Goal: Task Accomplishment & Management: Use online tool/utility

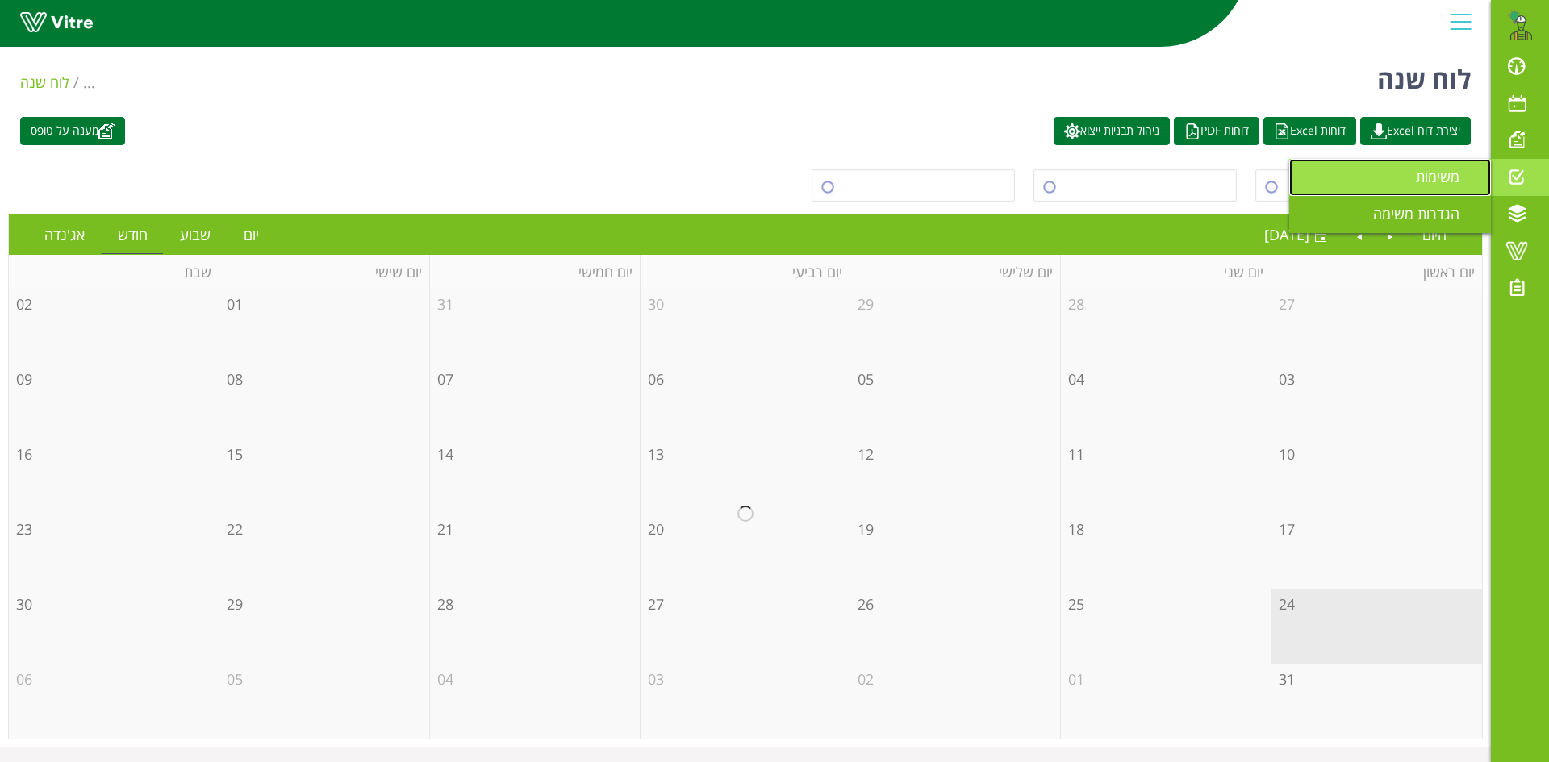
click at [1436, 178] on span "משימות" at bounding box center [1446, 176] width 63 height 19
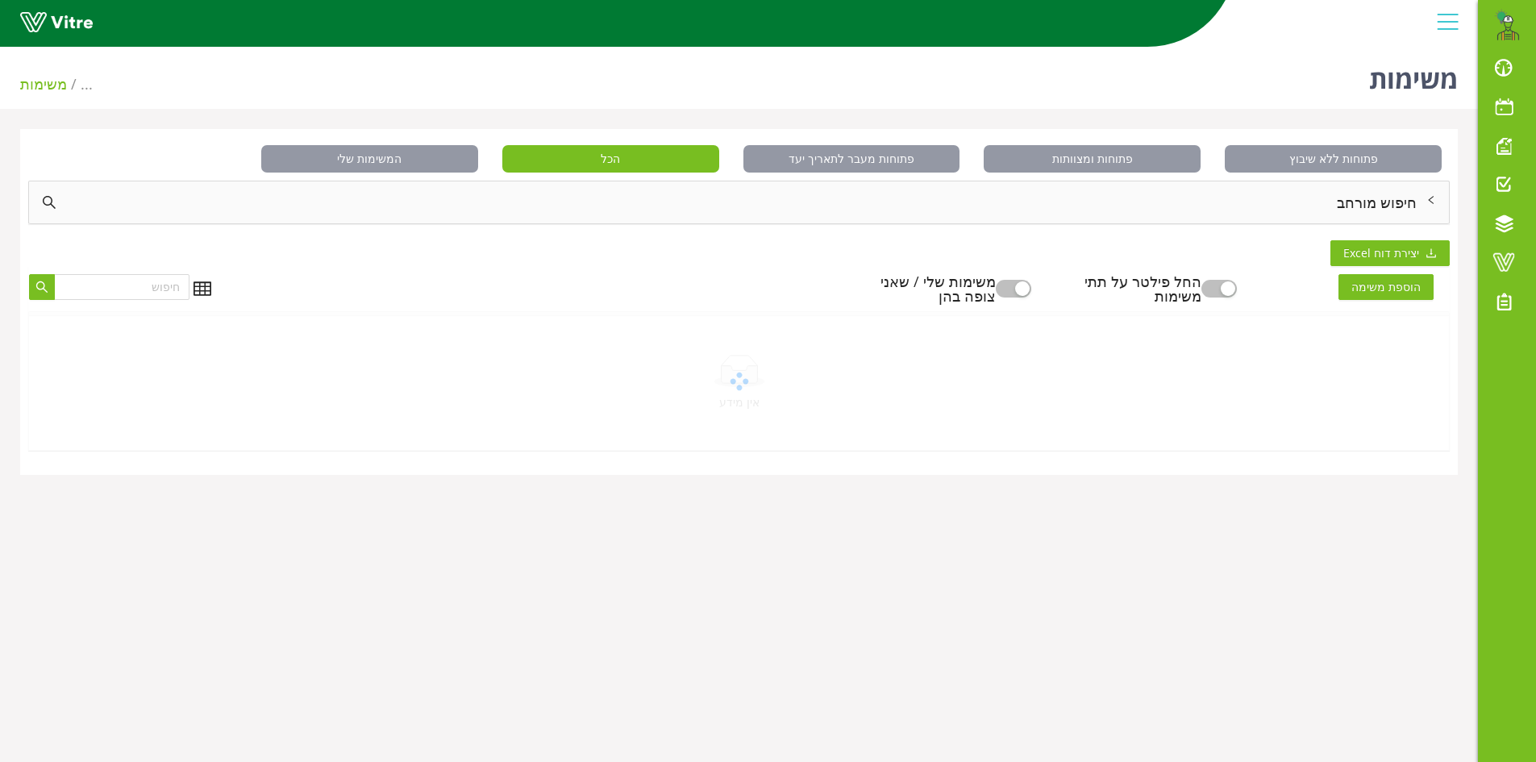
click at [1351, 202] on div "חיפוש מורחב" at bounding box center [739, 202] width 1420 height 42
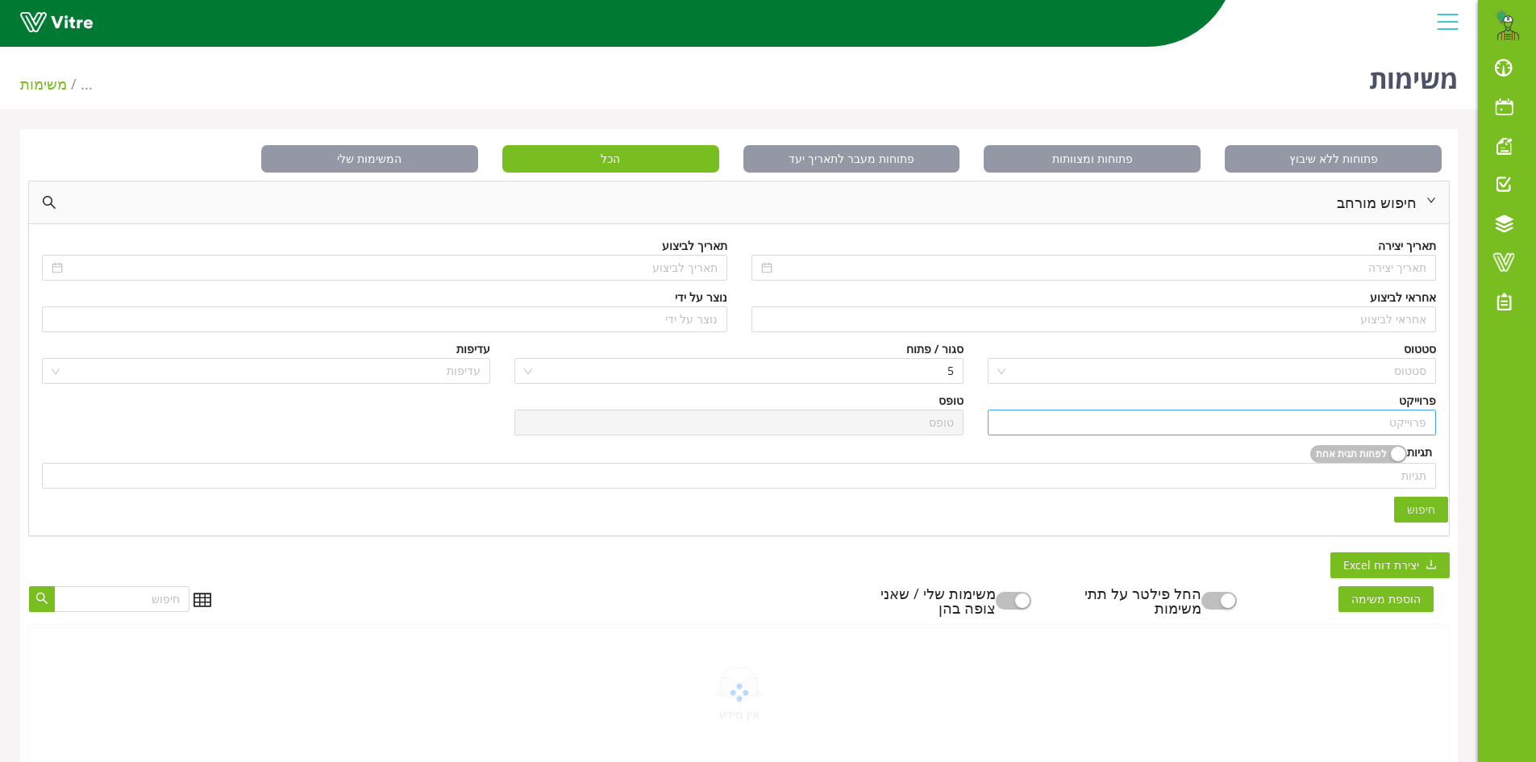
click at [1401, 430] on input "search" at bounding box center [1212, 423] width 429 height 24
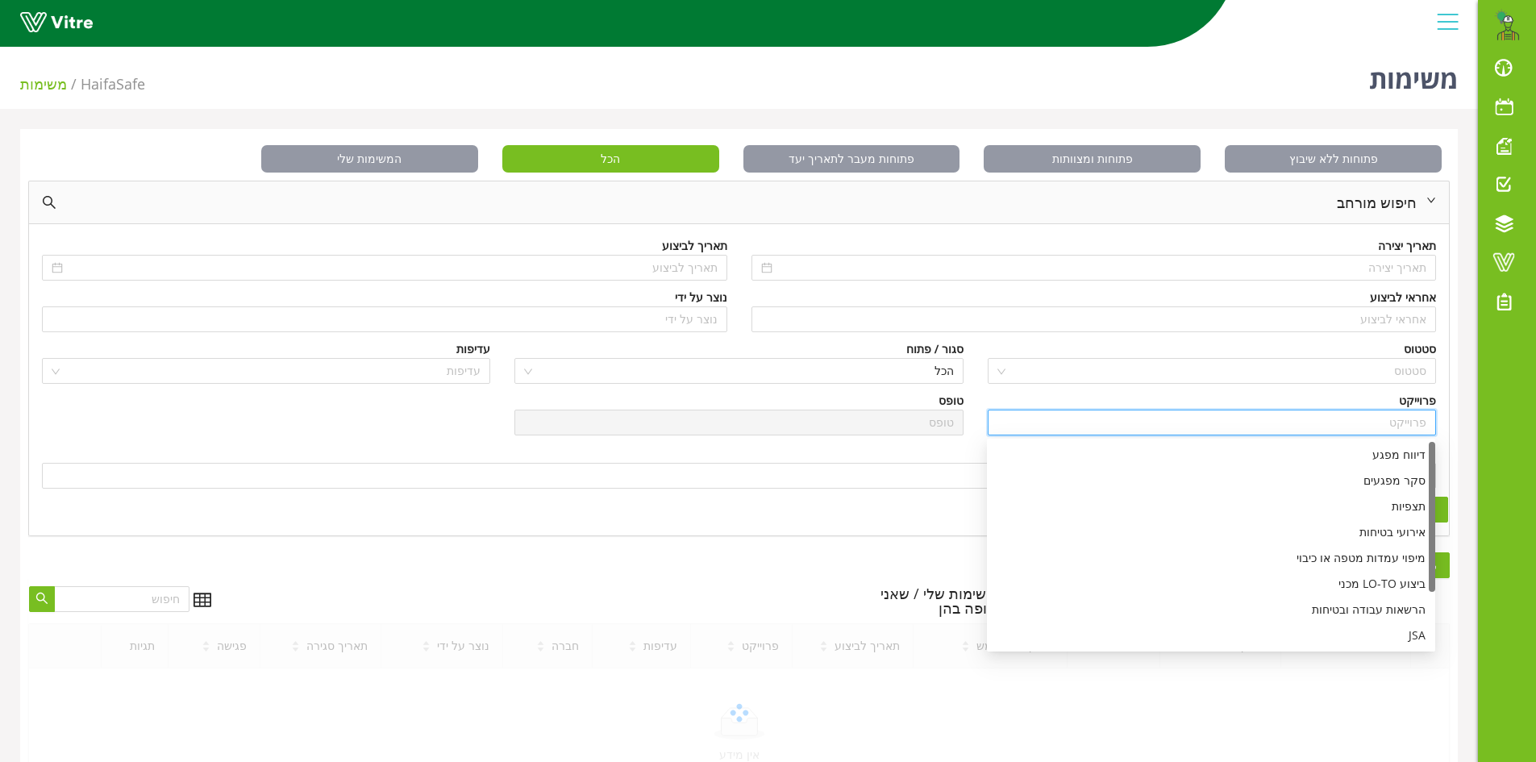
click at [1400, 424] on input "search" at bounding box center [1212, 423] width 429 height 24
click at [1396, 462] on div "דיווח מפגע" at bounding box center [1211, 455] width 429 height 18
type input "דיווח מפגע"
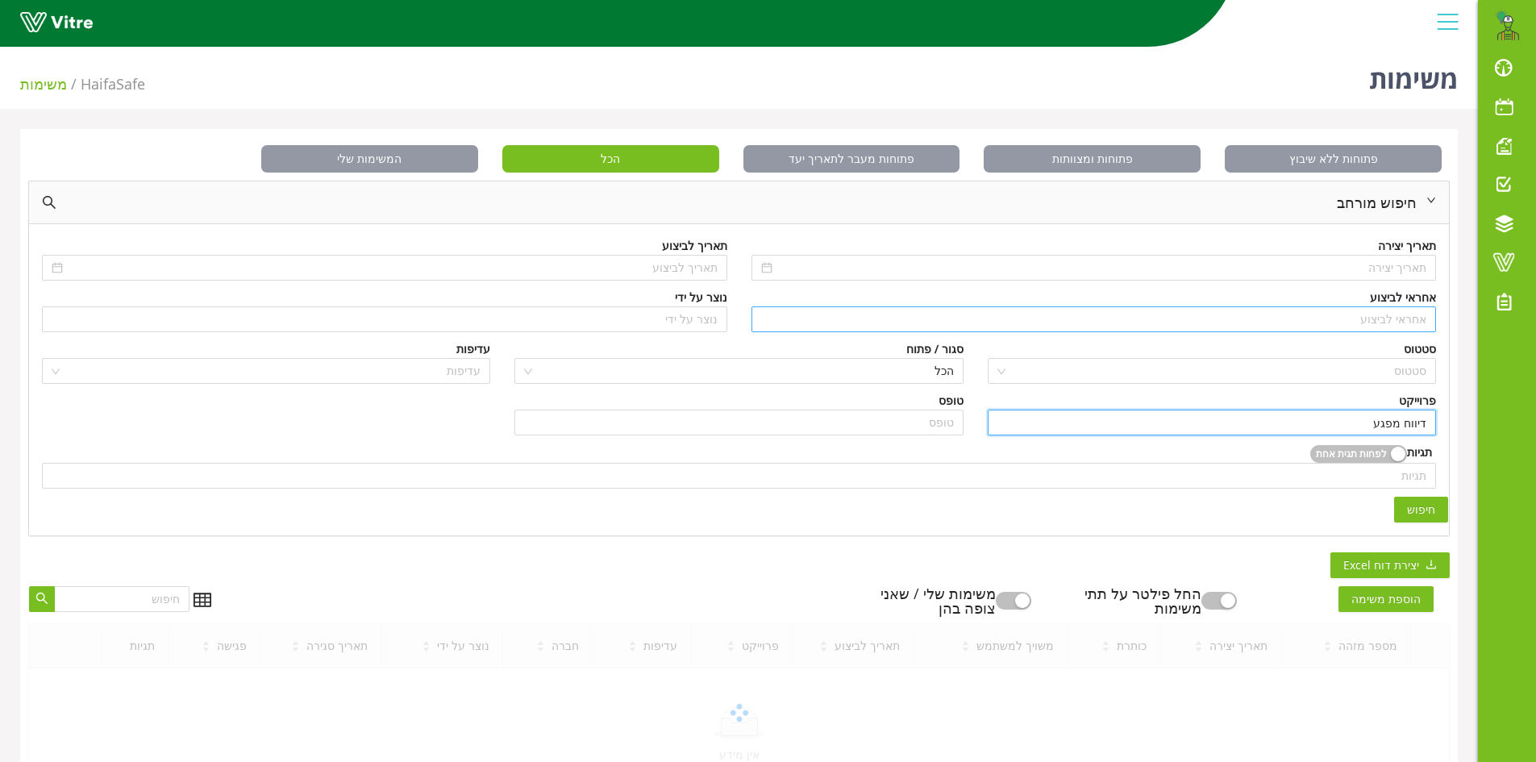
click at [1397, 318] on input "search" at bounding box center [1094, 319] width 666 height 24
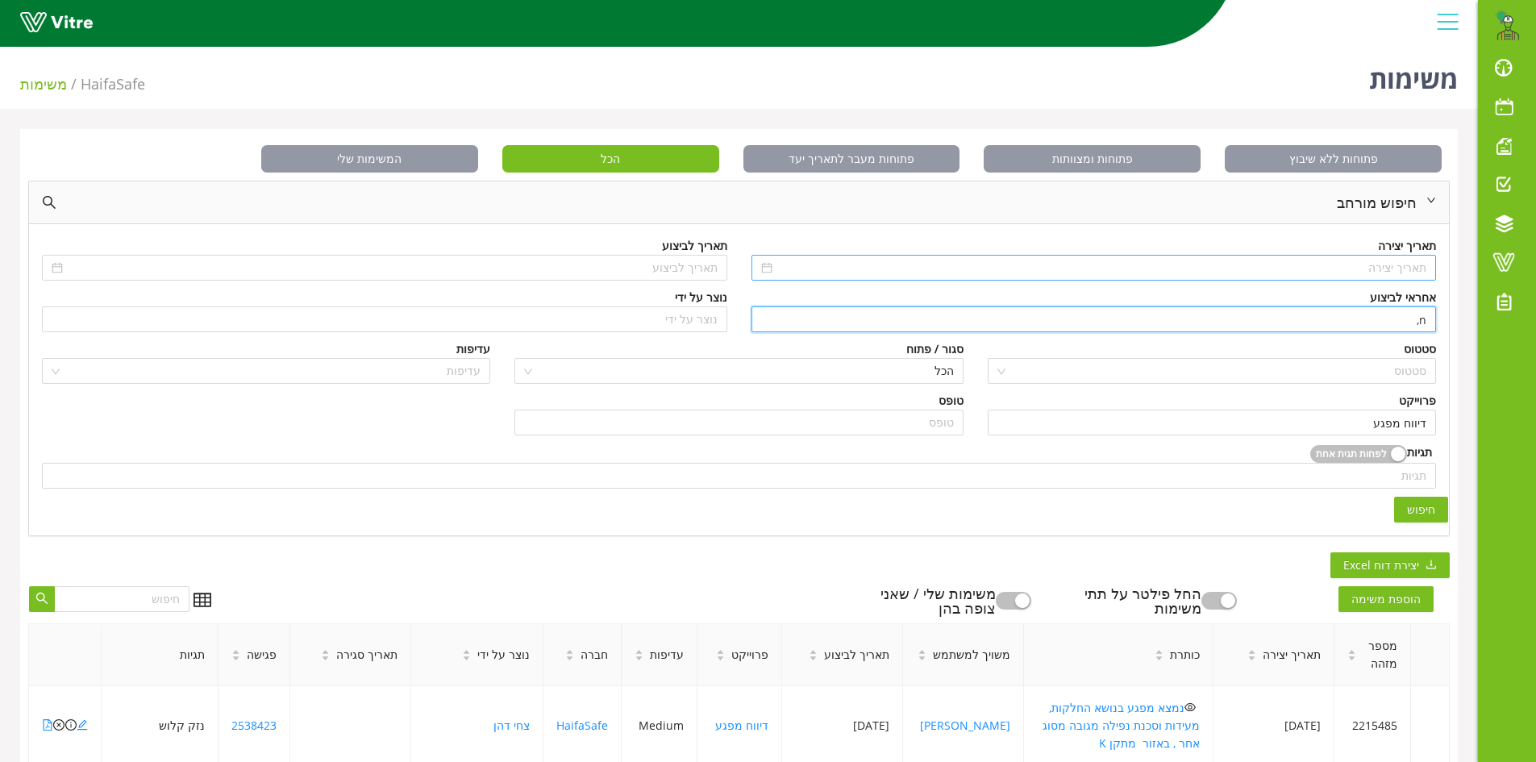
type input "n"
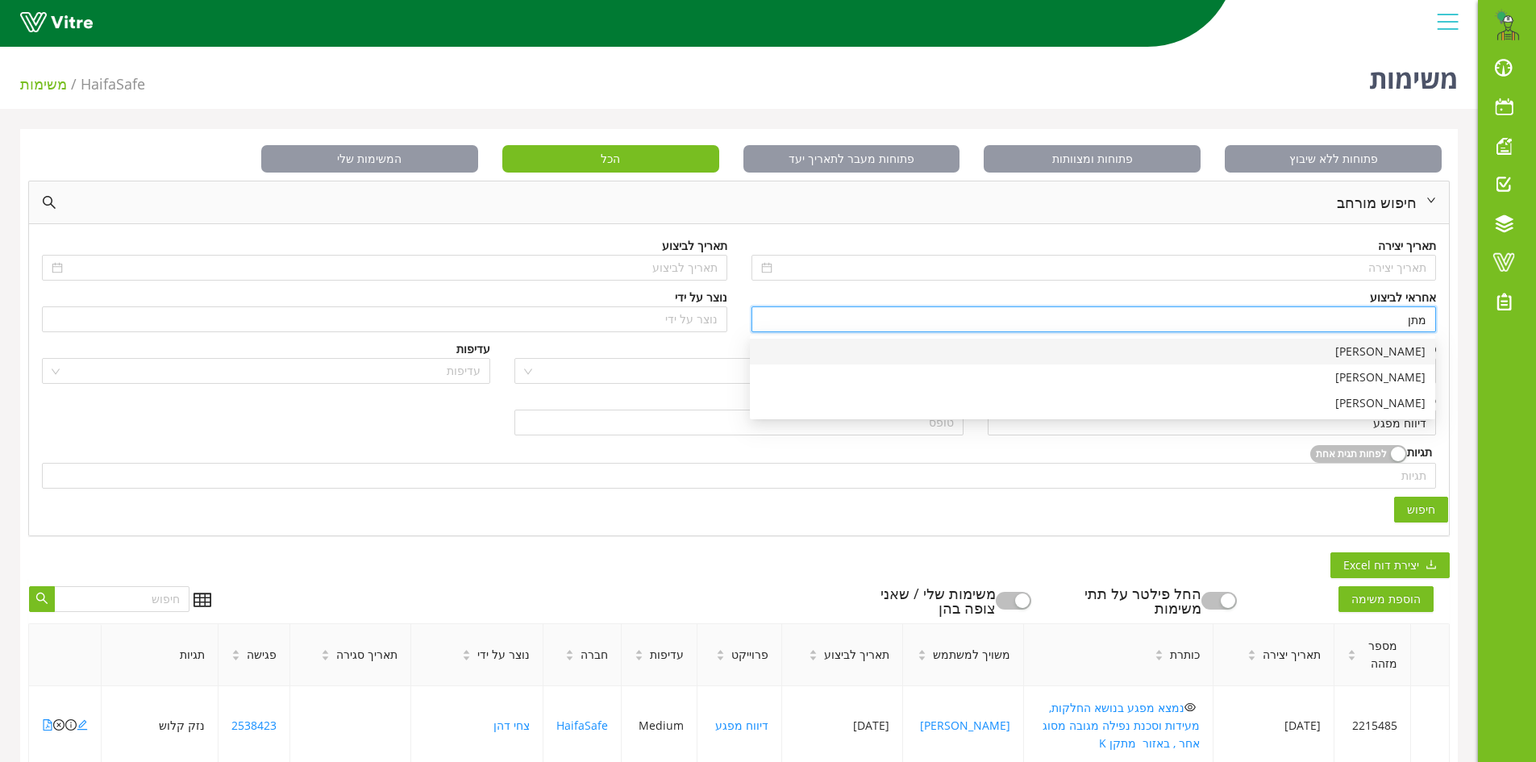
click at [1399, 354] on div "[PERSON_NAME]" at bounding box center [1093, 352] width 666 height 18
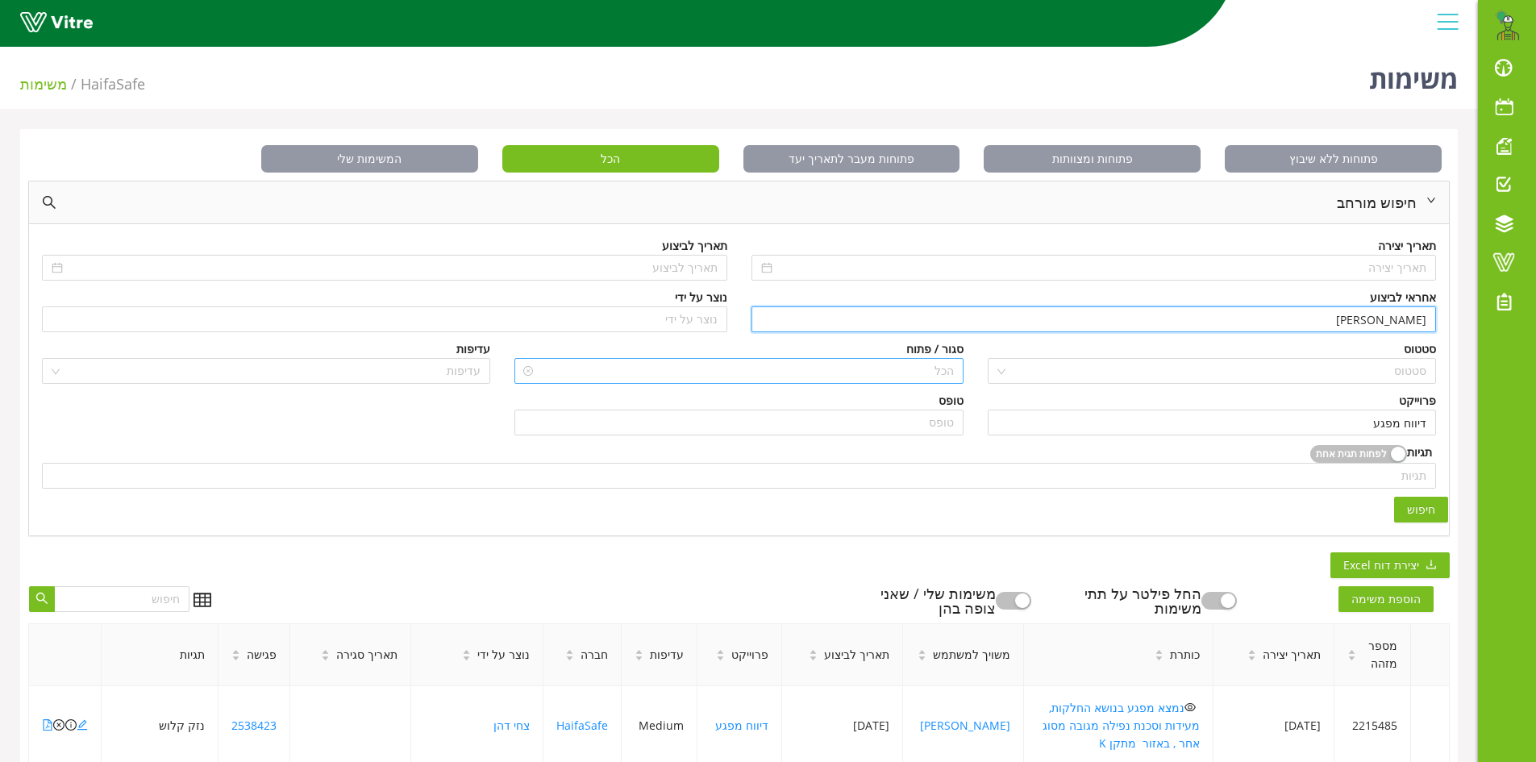
click at [898, 370] on span "הכל" at bounding box center [738, 371] width 429 height 24
type input "[PERSON_NAME]"
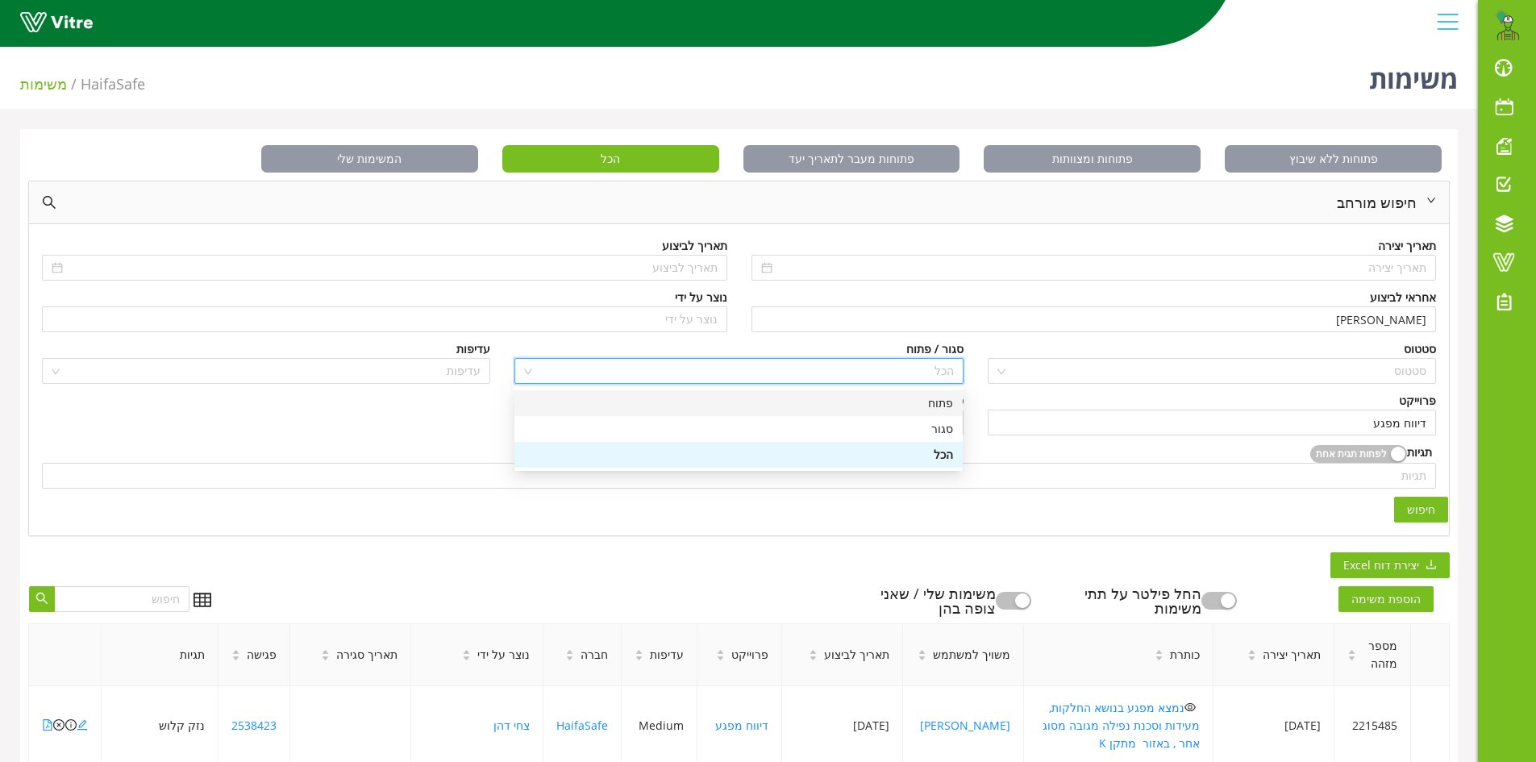
click at [931, 402] on div "פתוח" at bounding box center [738, 403] width 429 height 18
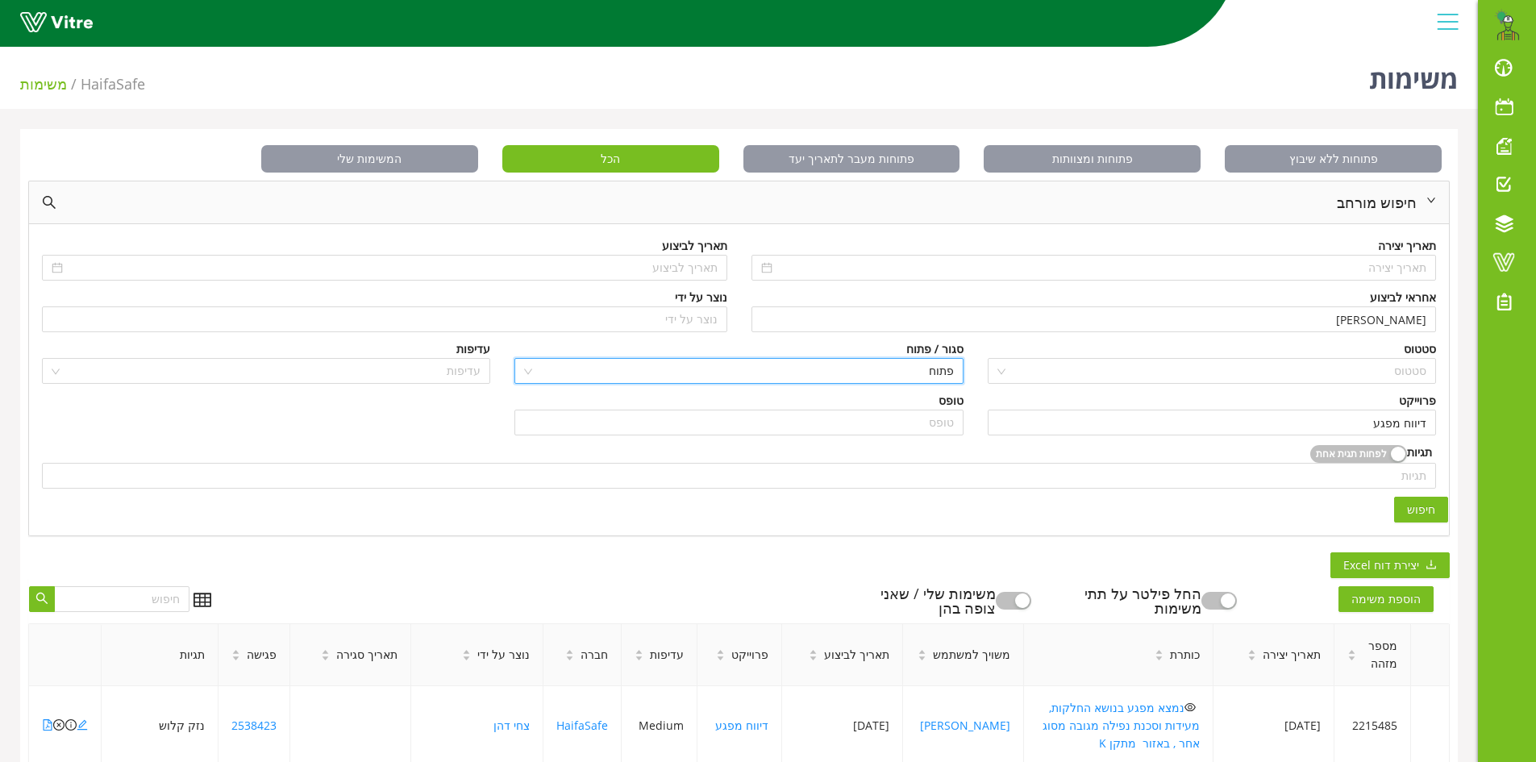
click at [1428, 507] on span "חיפוש" at bounding box center [1421, 510] width 28 height 18
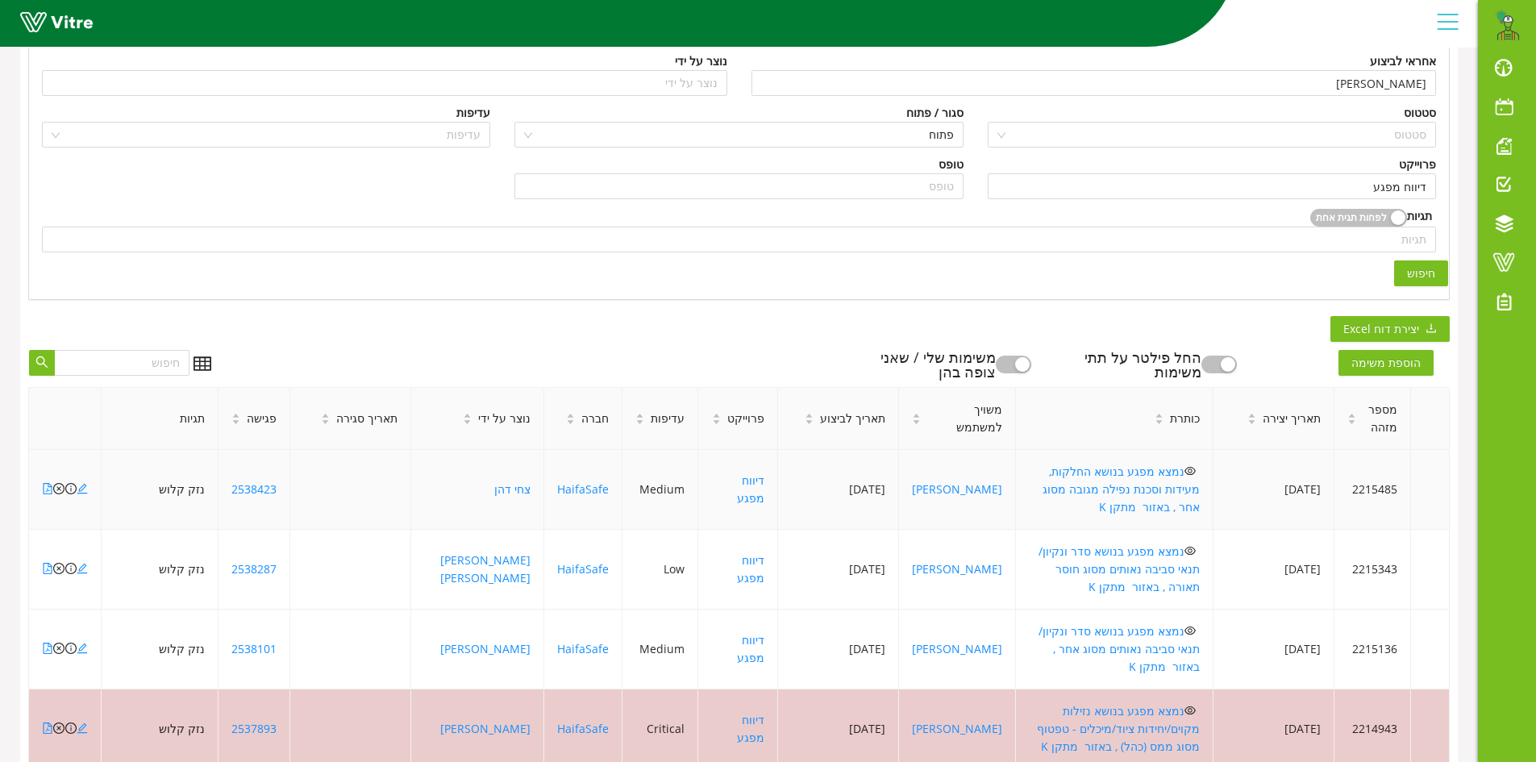
scroll to position [403, 0]
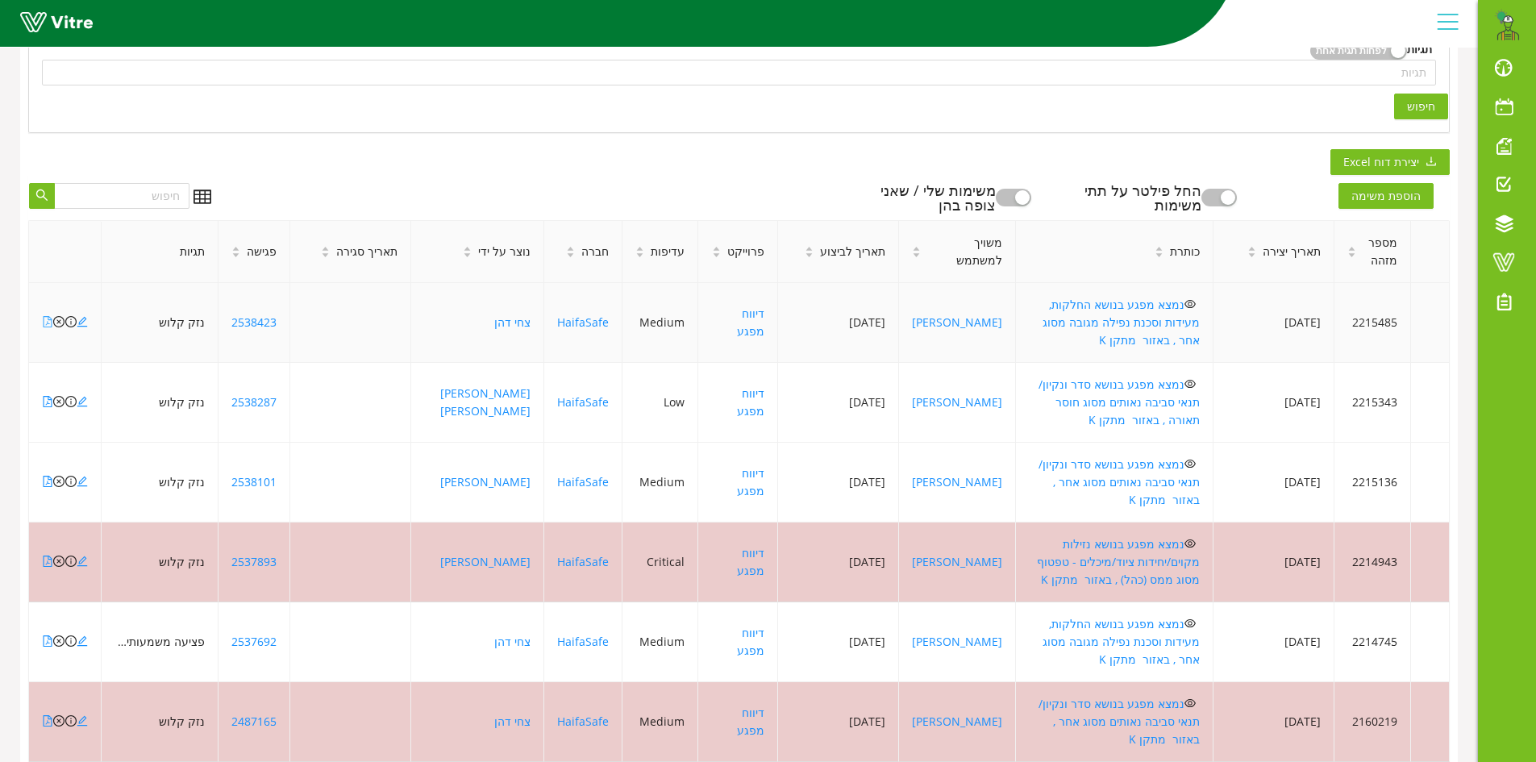
click at [47, 316] on icon "file-pdf" at bounding box center [47, 321] width 11 height 11
click at [47, 396] on icon "file-pdf" at bounding box center [47, 401] width 11 height 11
